Goal: Check status: Check status

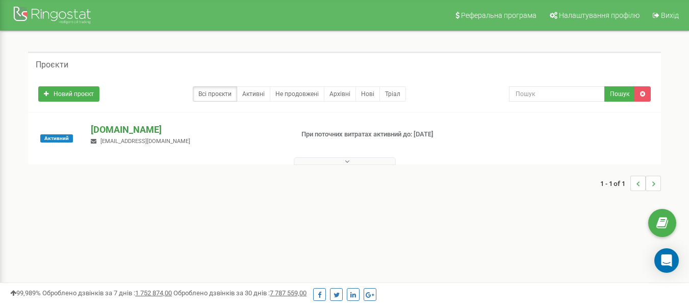
click at [157, 129] on p "[DOMAIN_NAME]" at bounding box center [188, 129] width 194 height 13
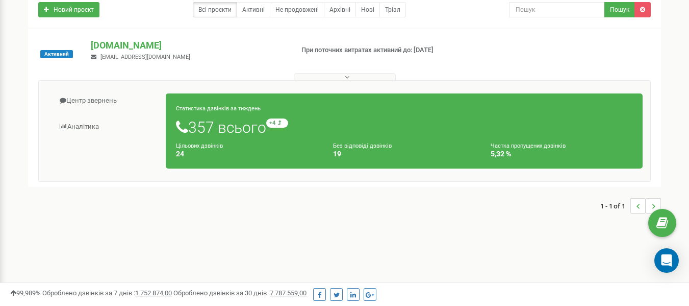
scroll to position [102, 0]
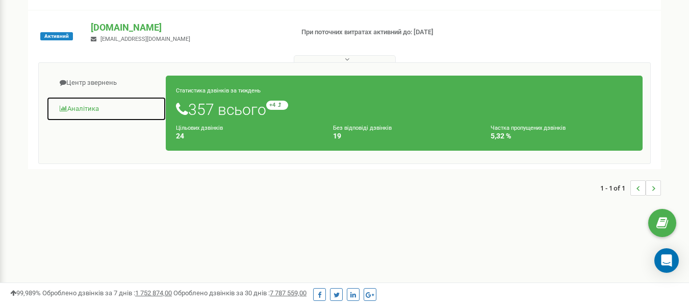
click at [72, 109] on link "Аналiтика" at bounding box center [106, 108] width 120 height 25
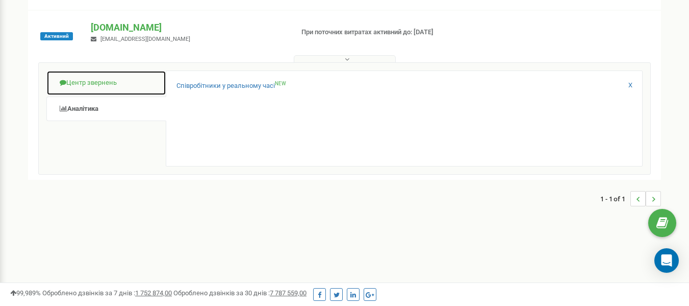
click at [97, 81] on link "Центр звернень" at bounding box center [106, 82] width 120 height 25
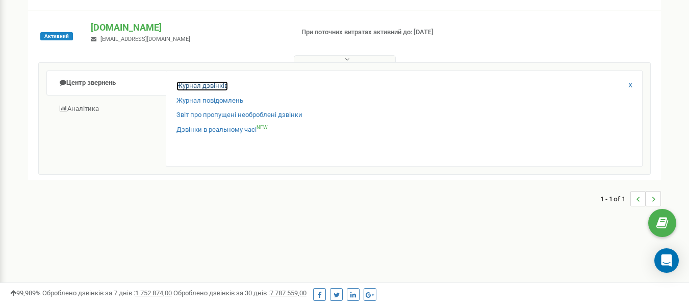
click at [193, 88] on link "Журнал дзвінків" at bounding box center [203, 86] width 52 height 10
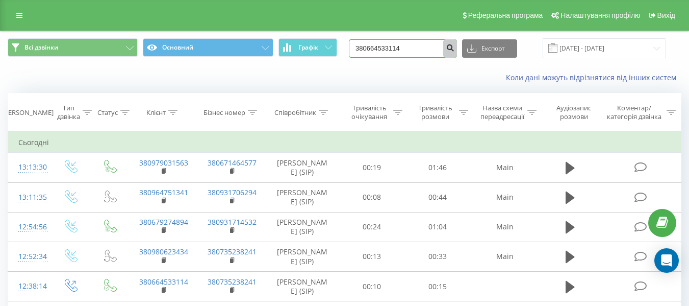
type input "380664533114"
click at [457, 53] on button "submit" at bounding box center [450, 48] width 14 height 18
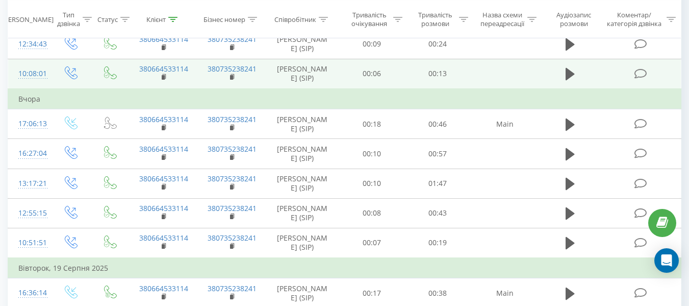
scroll to position [204, 0]
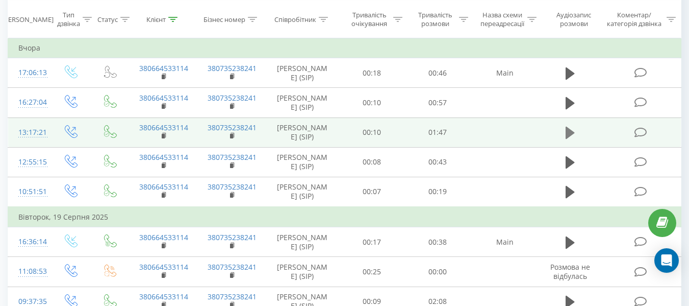
click at [571, 139] on icon at bounding box center [570, 133] width 9 height 12
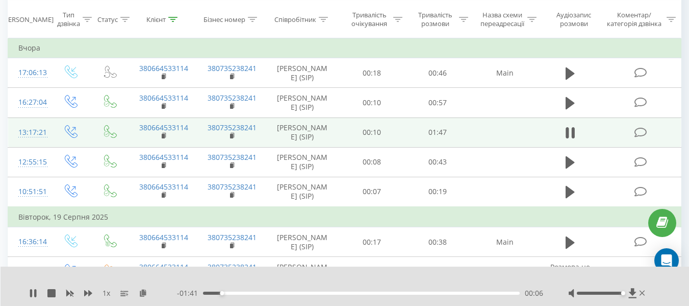
drag, startPoint x: 606, startPoint y: 292, endPoint x: 621, endPoint y: 296, distance: 15.3
click at [621, 296] on div at bounding box center [608, 293] width 79 height 10
click at [361, 292] on div "01:04" at bounding box center [361, 292] width 317 height 3
click at [336, 295] on div "- 00:53 00:54 00:54" at bounding box center [360, 293] width 366 height 10
click at [325, 294] on div "00:54" at bounding box center [361, 292] width 317 height 3
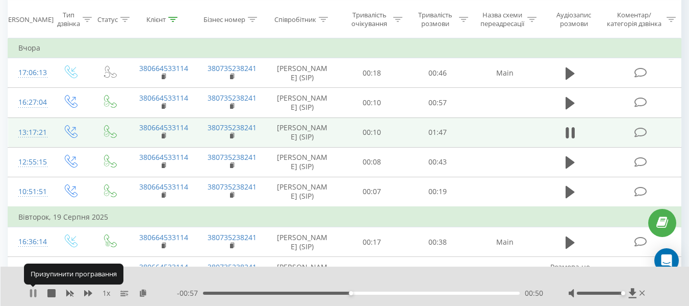
click at [33, 294] on icon at bounding box center [33, 293] width 8 height 8
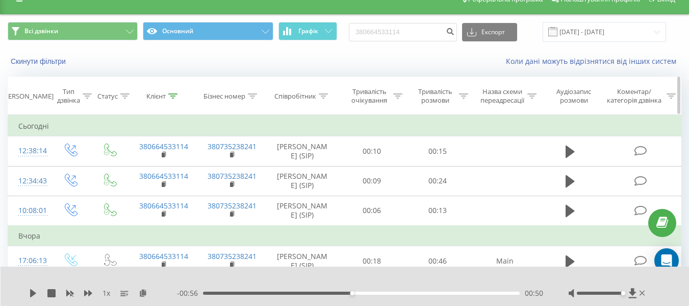
scroll to position [0, 0]
